Goal: Check status: Check status

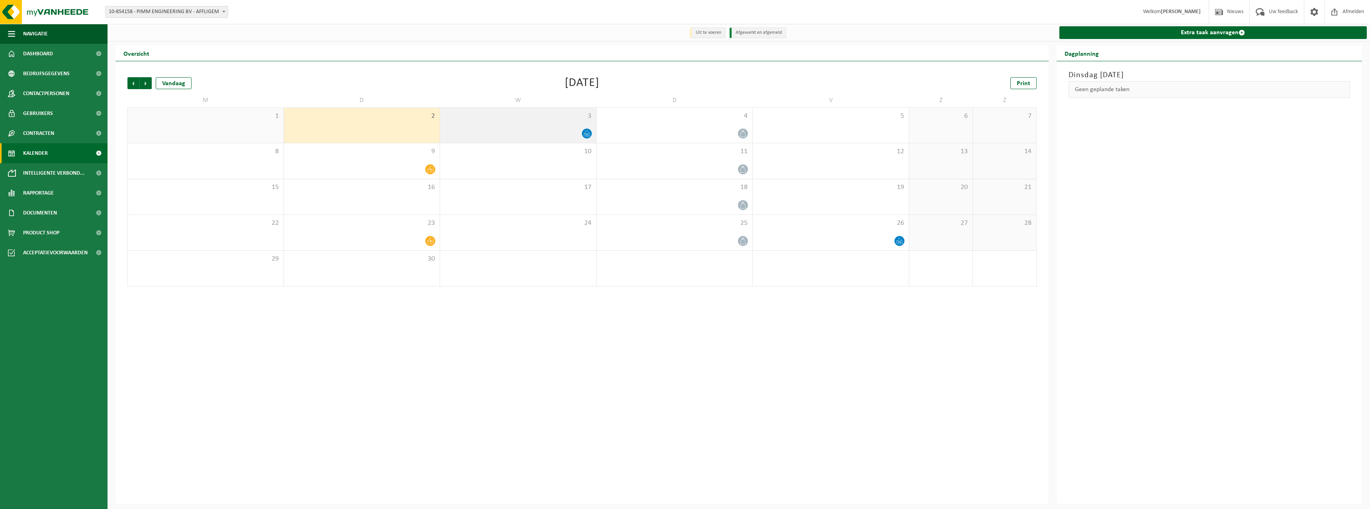
click at [527, 121] on div "3" at bounding box center [518, 125] width 156 height 35
click at [547, 117] on span "3" at bounding box center [518, 116] width 148 height 9
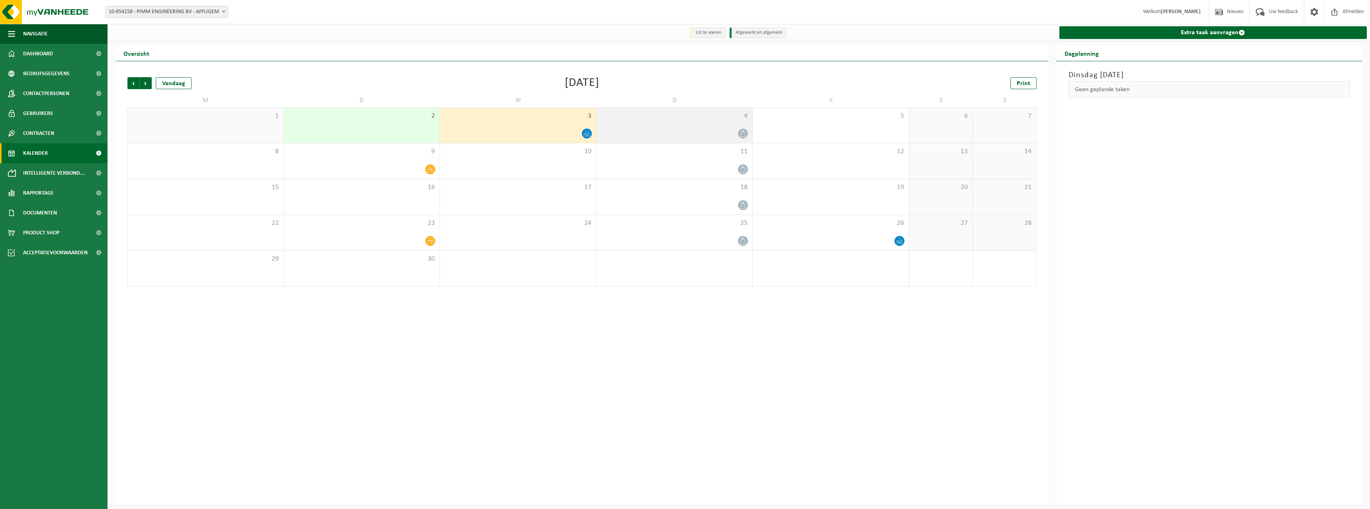
click at [674, 134] on div at bounding box center [675, 133] width 148 height 11
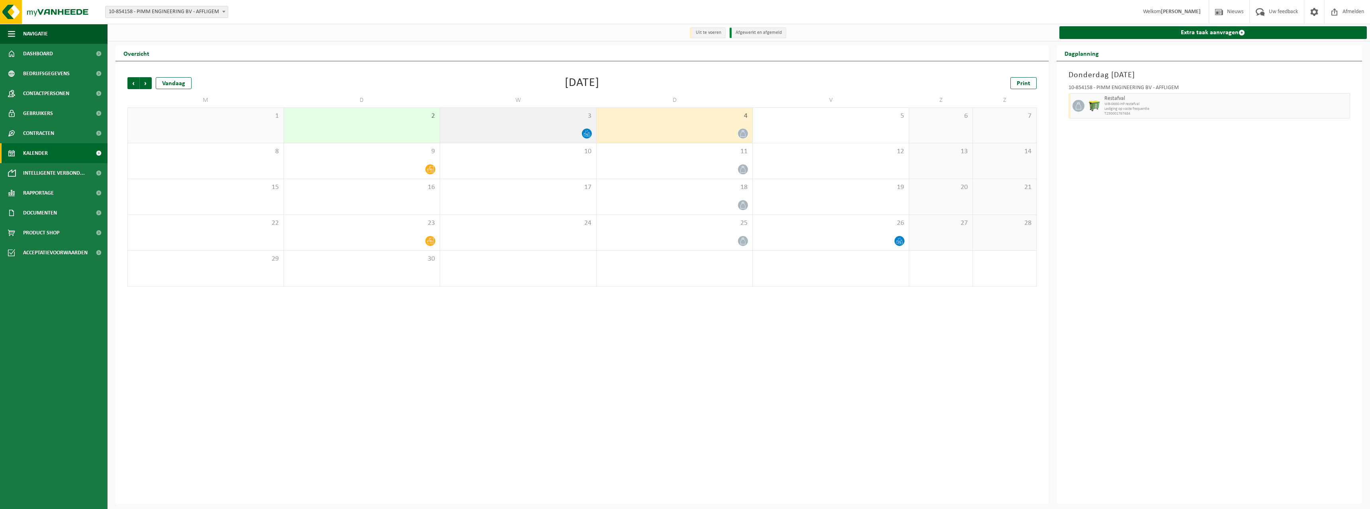
click at [556, 120] on span "3" at bounding box center [518, 116] width 148 height 9
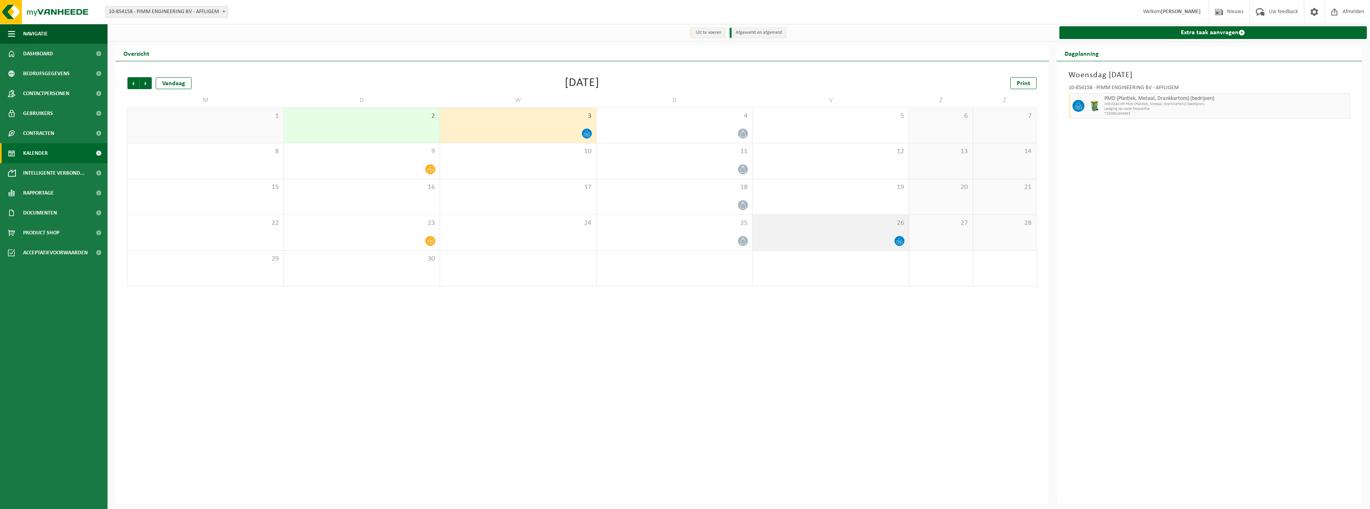
click at [854, 225] on span "26" at bounding box center [831, 223] width 148 height 9
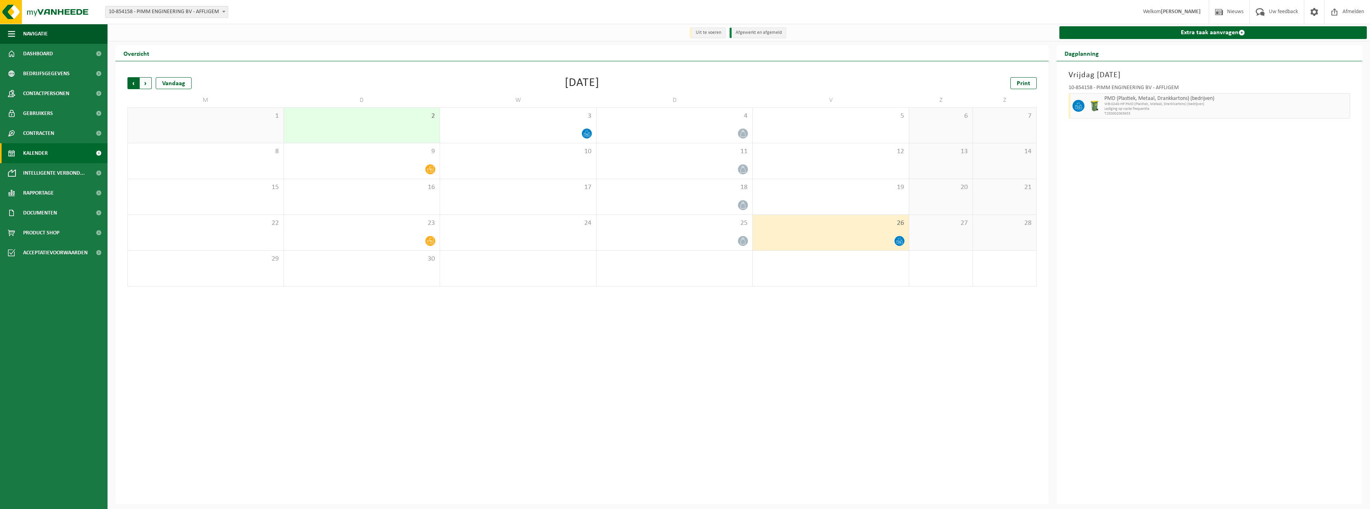
click at [147, 82] on span "Volgende" at bounding box center [146, 83] width 12 height 12
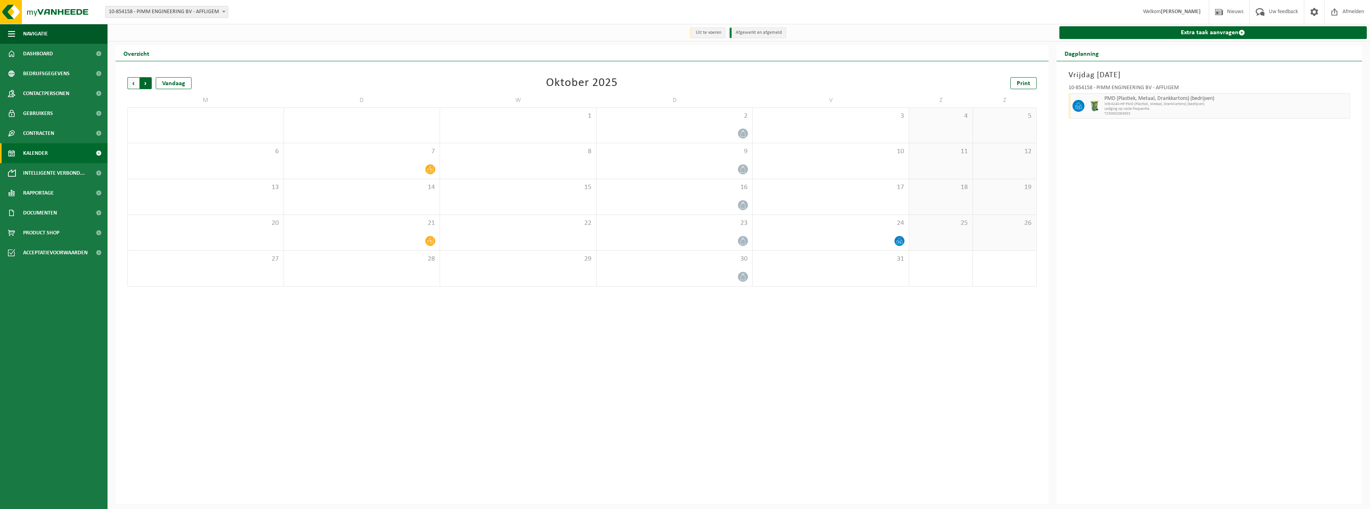
click at [136, 83] on span "Vorige" at bounding box center [133, 83] width 12 height 12
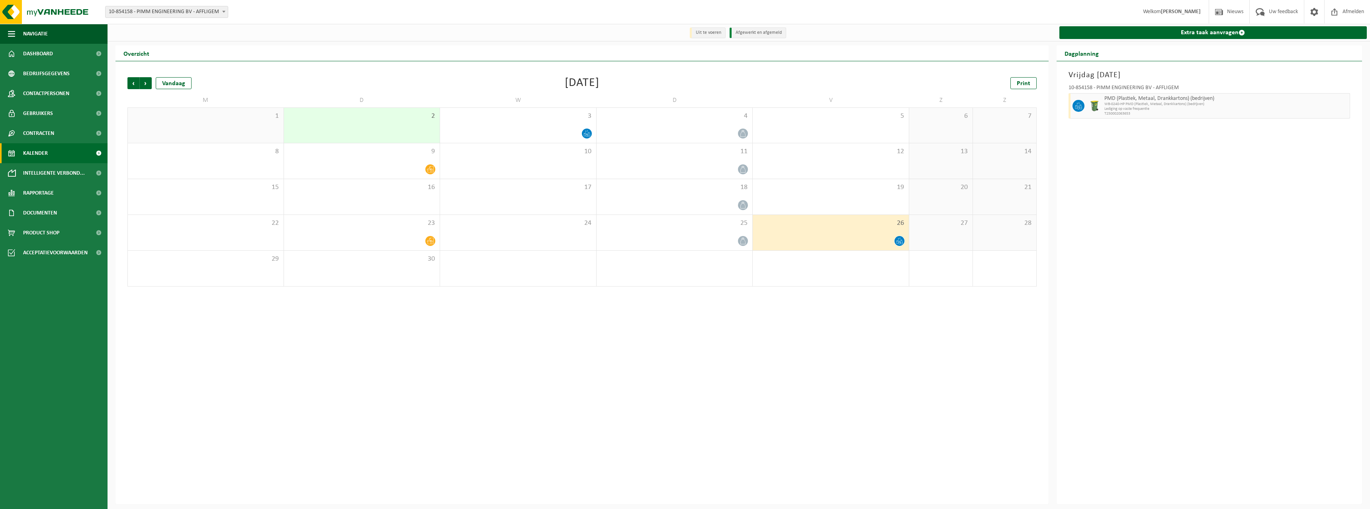
click at [136, 83] on span "Vorige" at bounding box center [133, 83] width 12 height 12
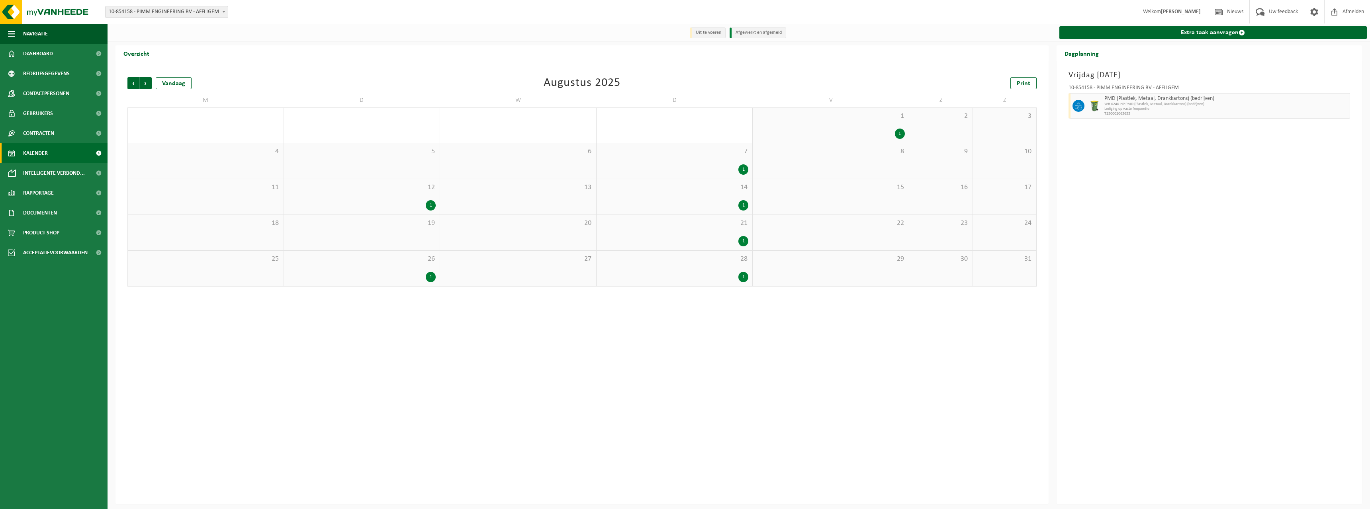
click at [136, 83] on span "Vorige" at bounding box center [133, 83] width 12 height 12
click at [145, 83] on span "Volgende" at bounding box center [146, 83] width 12 height 12
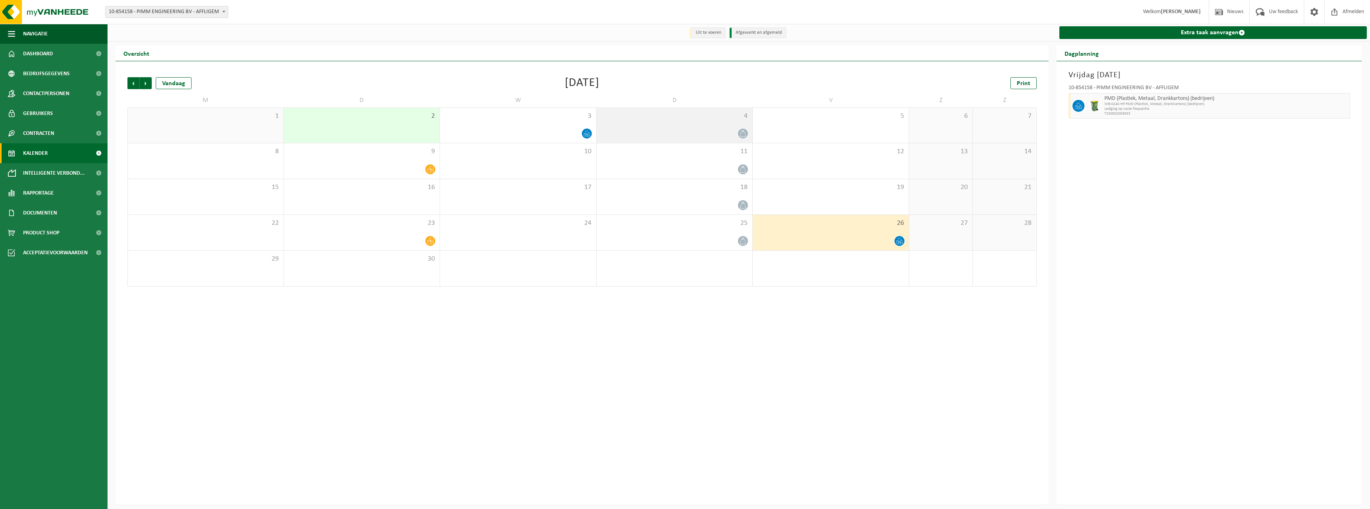
click at [646, 135] on div at bounding box center [675, 133] width 148 height 11
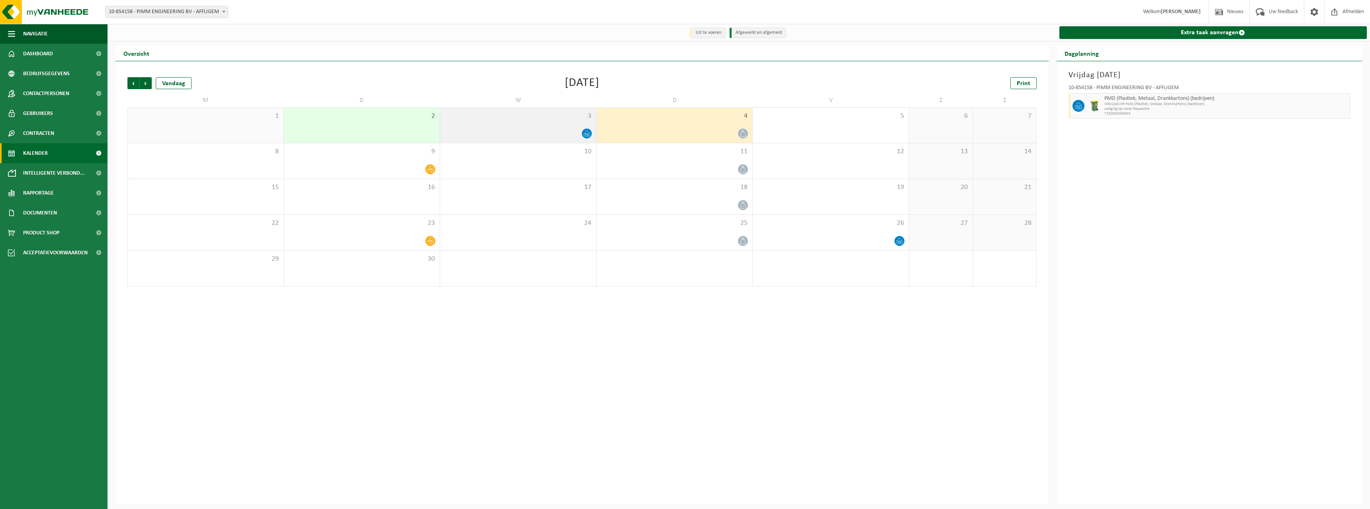
click at [548, 131] on div at bounding box center [518, 133] width 148 height 11
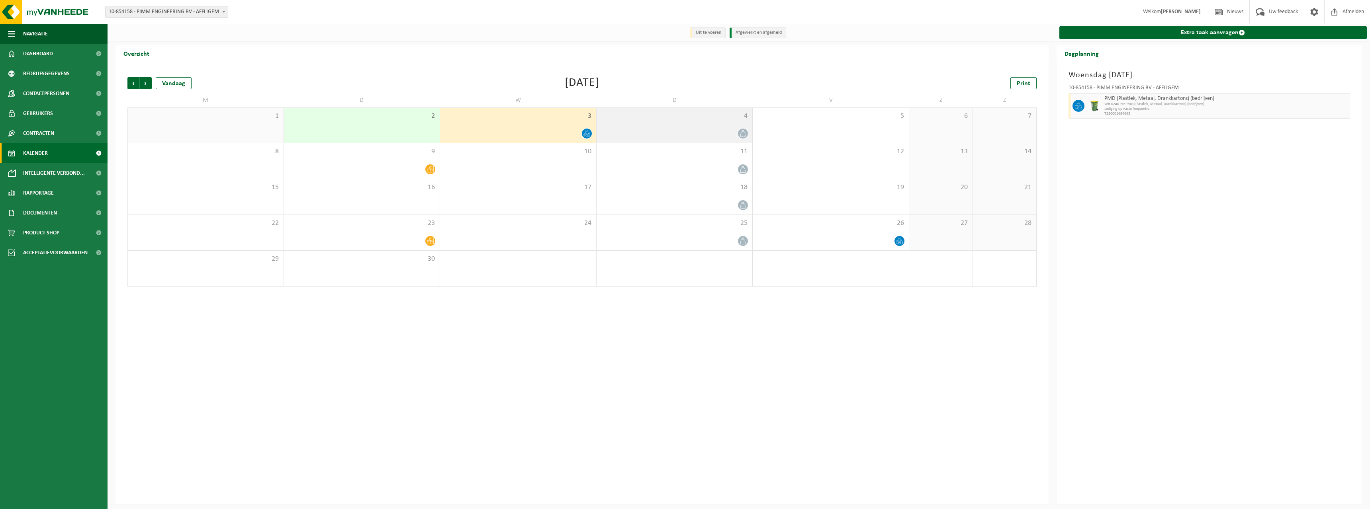
click at [665, 126] on div "4" at bounding box center [675, 125] width 156 height 35
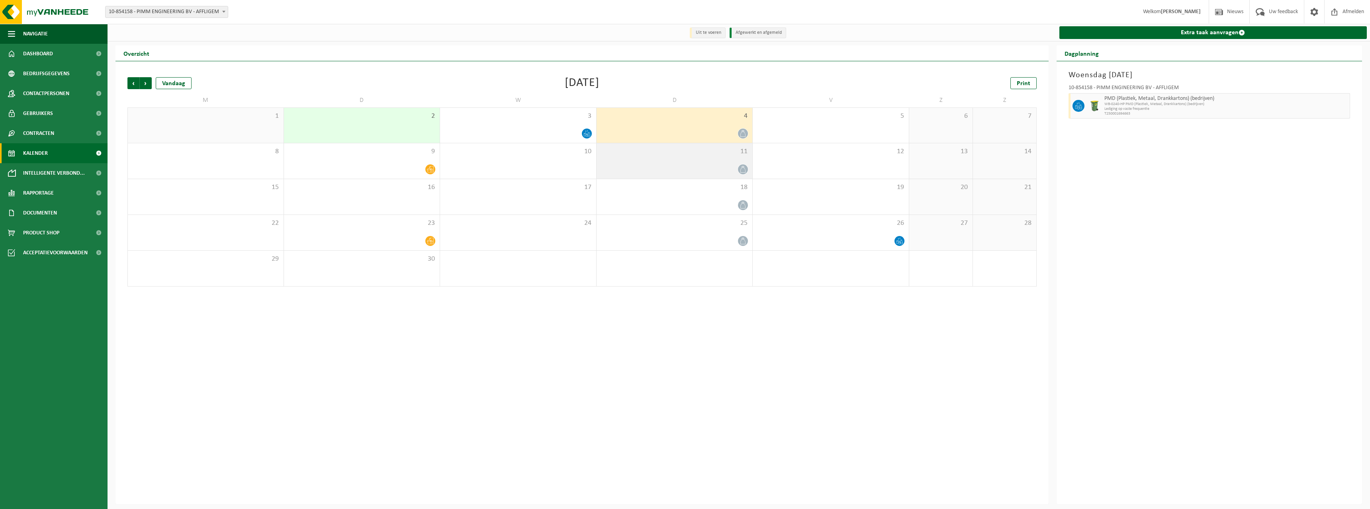
click at [691, 166] on div at bounding box center [675, 169] width 148 height 11
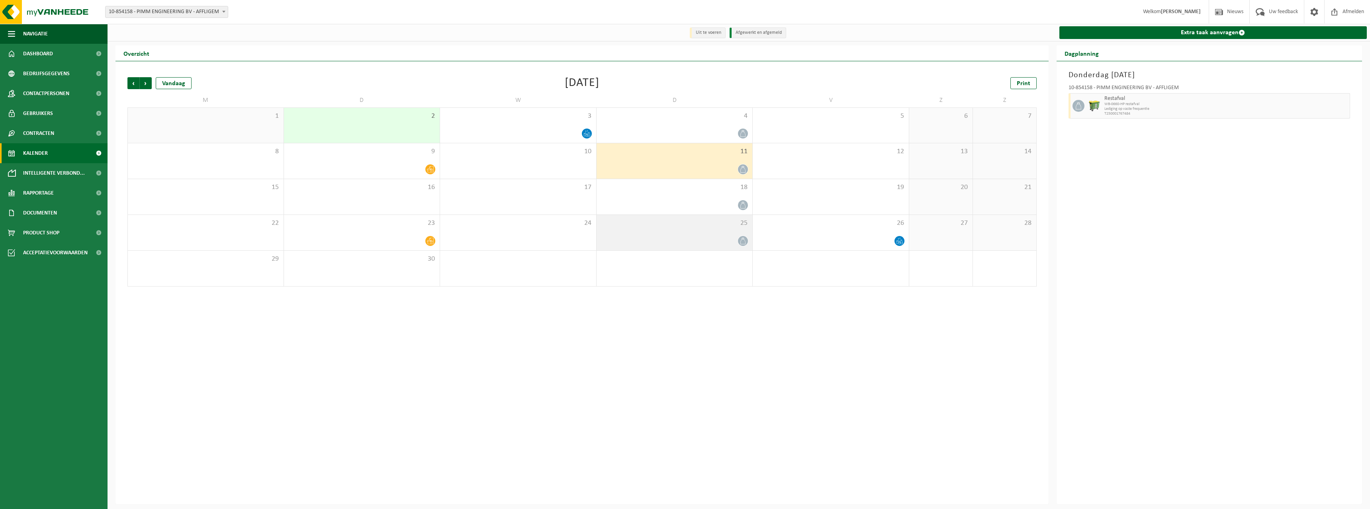
click at [671, 225] on span "25" at bounding box center [675, 223] width 148 height 9
